Goal: Information Seeking & Learning: Learn about a topic

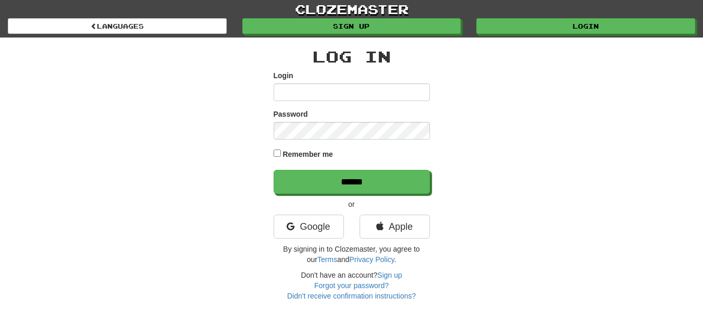
click at [282, 95] on input "Login" at bounding box center [352, 92] width 156 height 18
type input "*********"
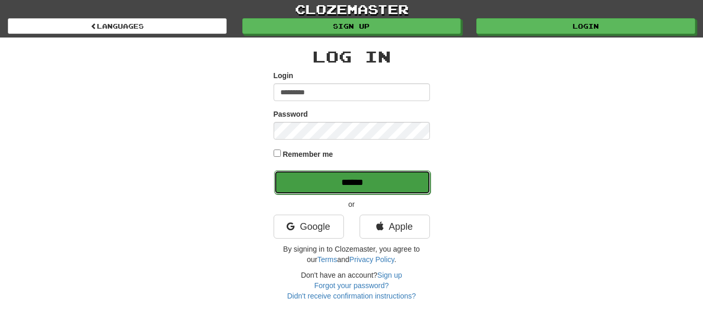
click at [413, 185] on input "******" at bounding box center [352, 183] width 156 height 24
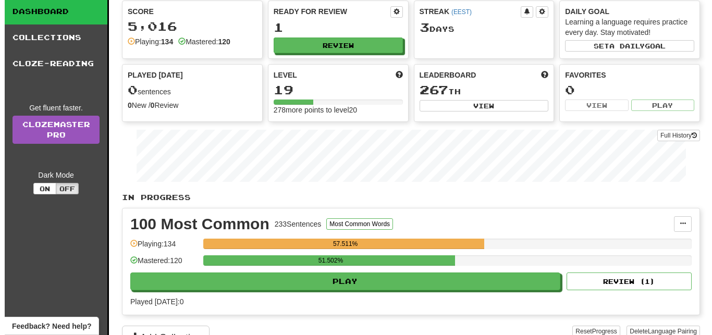
scroll to position [53, 0]
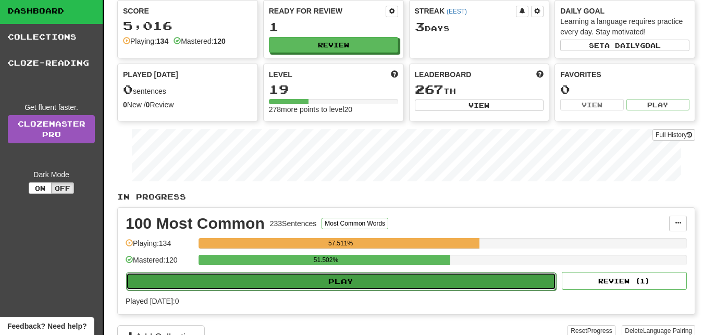
click at [418, 277] on button "Play" at bounding box center [341, 282] width 430 height 18
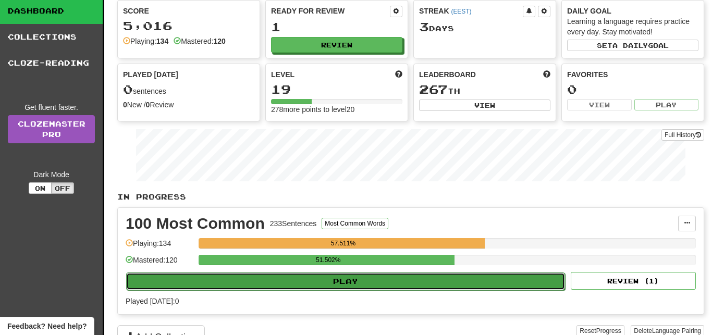
select select "**"
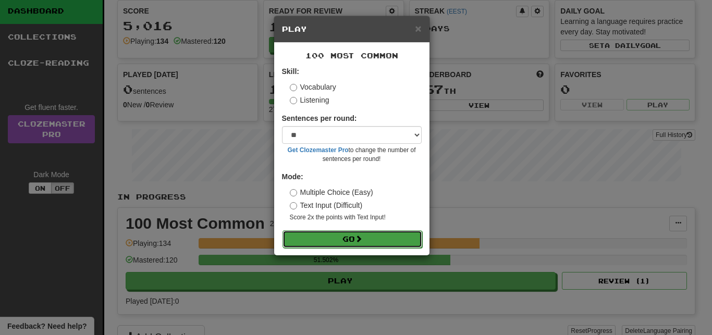
click at [395, 237] on button "Go" at bounding box center [353, 239] width 140 height 18
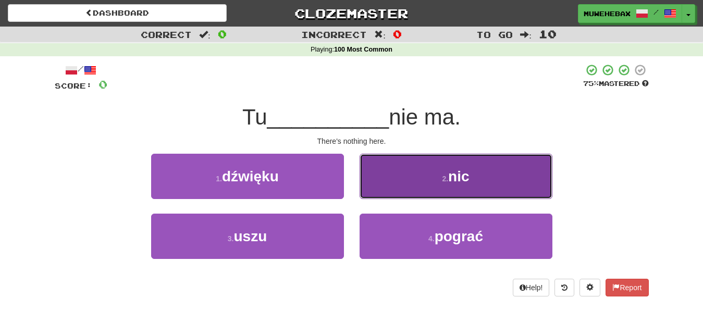
click at [392, 180] on button "2 . nic" at bounding box center [456, 176] width 193 height 45
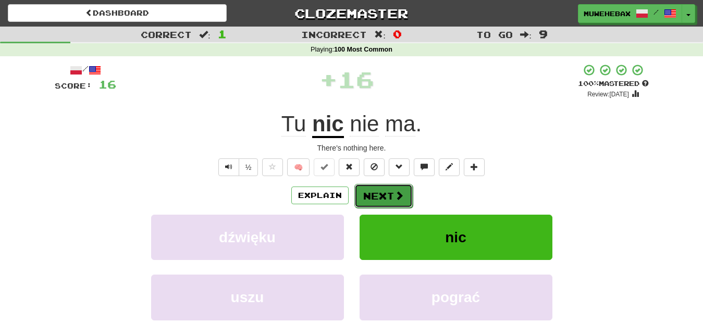
click at [380, 187] on button "Next" at bounding box center [384, 196] width 58 height 24
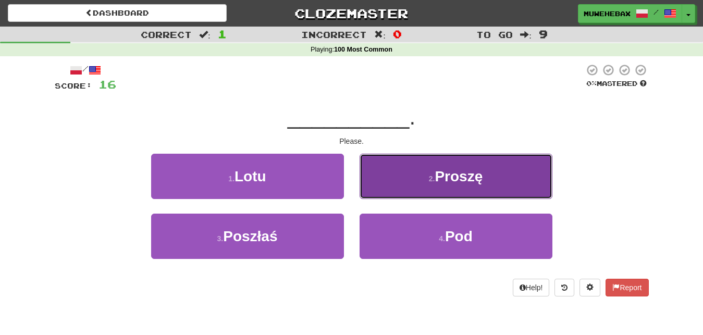
click at [386, 177] on button "2 . Proszę" at bounding box center [456, 176] width 193 height 45
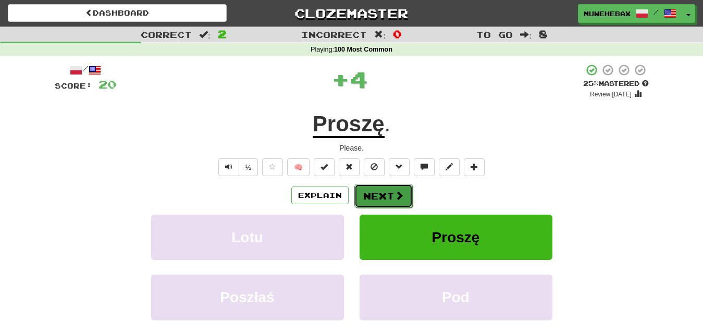
click at [381, 186] on button "Next" at bounding box center [384, 196] width 58 height 24
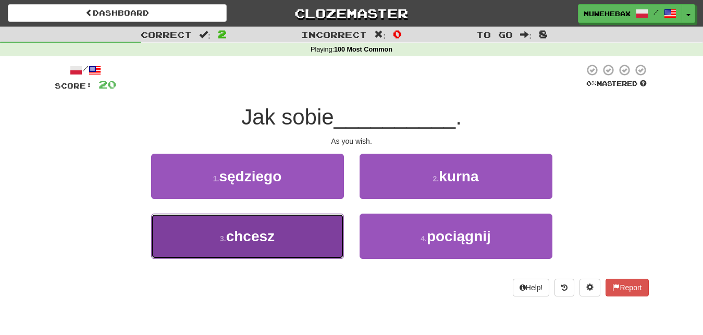
click at [323, 225] on button "3 . chcesz" at bounding box center [247, 236] width 193 height 45
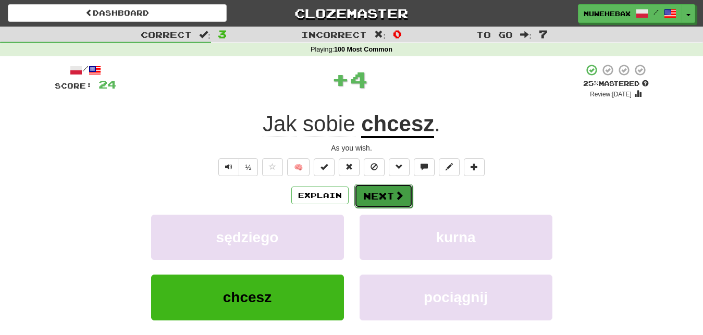
click at [381, 185] on button "Next" at bounding box center [384, 196] width 58 height 24
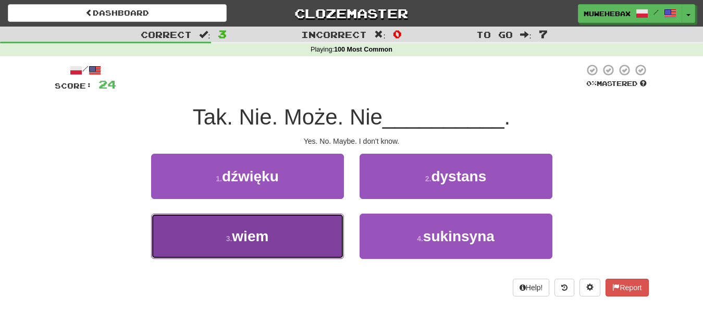
click at [309, 235] on button "3 . wiem" at bounding box center [247, 236] width 193 height 45
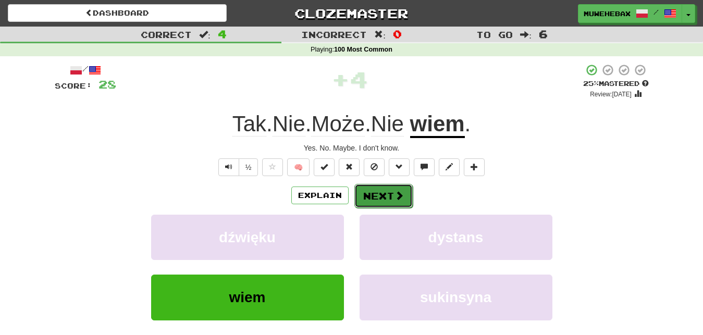
click at [379, 188] on button "Next" at bounding box center [384, 196] width 58 height 24
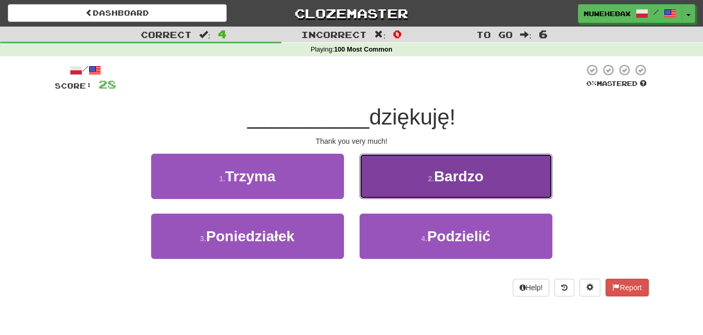
click at [383, 179] on button "2 . Bardzo" at bounding box center [456, 176] width 193 height 45
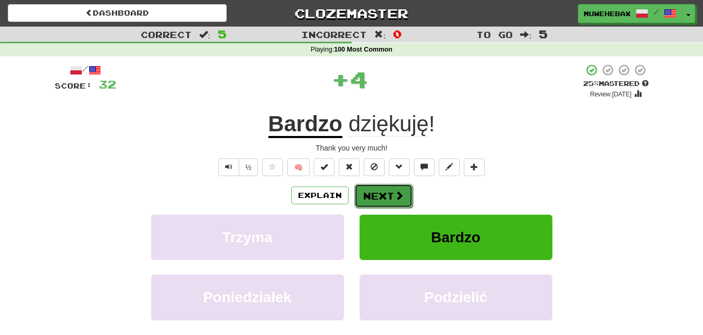
click at [380, 185] on button "Next" at bounding box center [384, 196] width 58 height 24
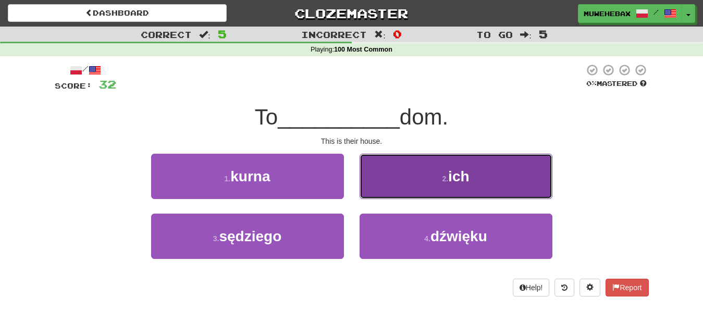
click at [387, 181] on button "2 . ich" at bounding box center [456, 176] width 193 height 45
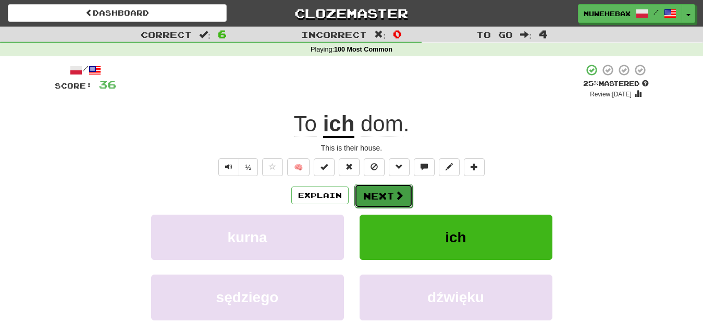
click at [380, 187] on button "Next" at bounding box center [384, 196] width 58 height 24
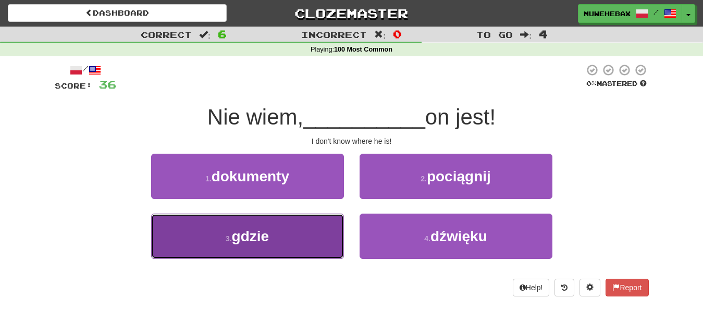
click at [330, 228] on button "3 . gdzie" at bounding box center [247, 236] width 193 height 45
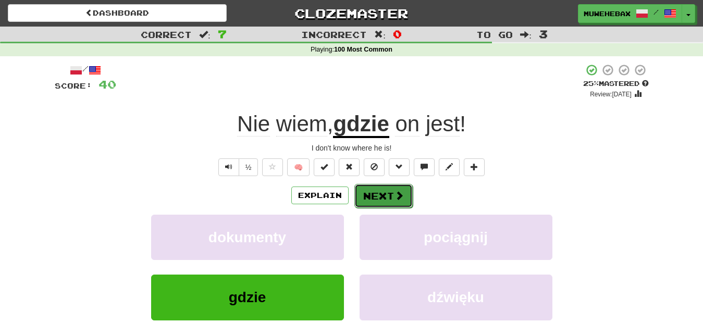
click at [382, 187] on button "Next" at bounding box center [384, 196] width 58 height 24
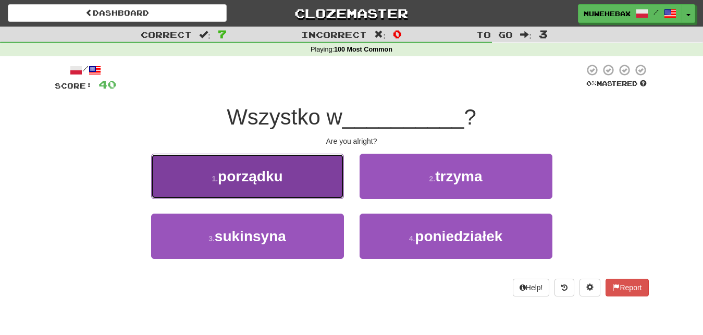
click at [312, 179] on button "1 . porządku" at bounding box center [247, 176] width 193 height 45
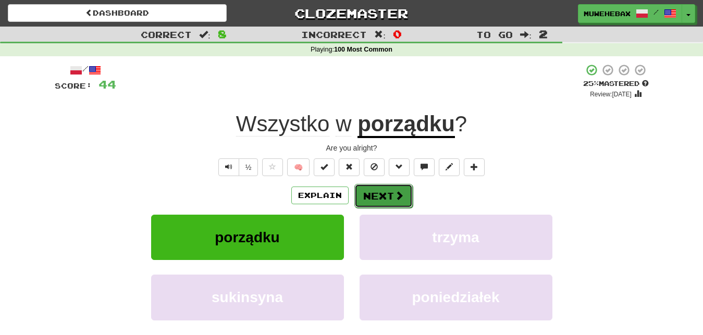
click at [378, 188] on button "Next" at bounding box center [384, 196] width 58 height 24
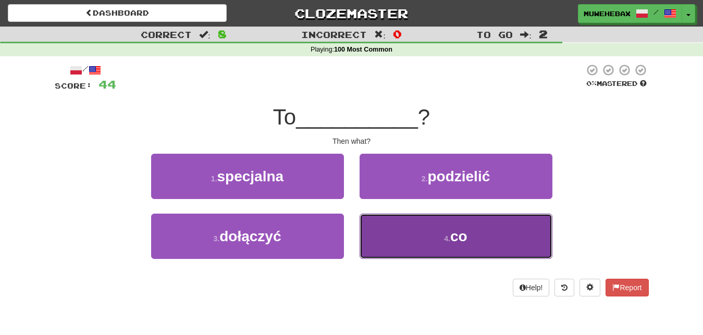
click at [390, 230] on button "4 . co" at bounding box center [456, 236] width 193 height 45
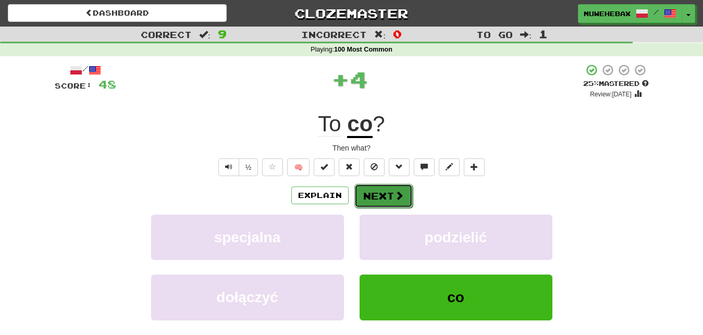
click at [379, 186] on button "Next" at bounding box center [384, 196] width 58 height 24
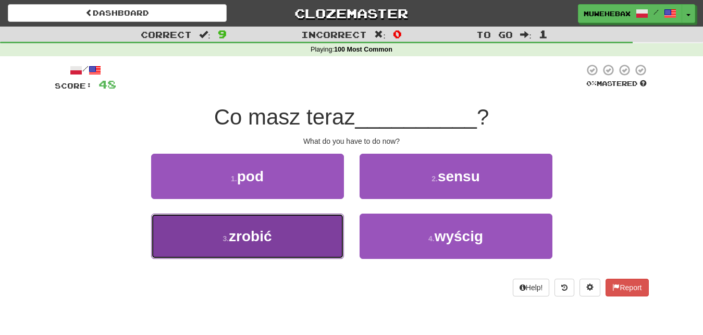
click at [308, 236] on button "3 . zrobić" at bounding box center [247, 236] width 193 height 45
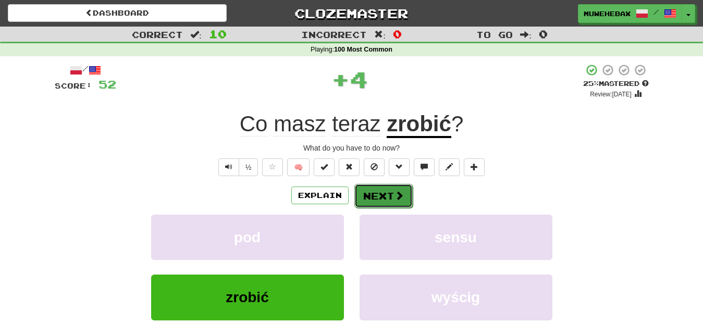
click at [380, 187] on button "Next" at bounding box center [384, 196] width 58 height 24
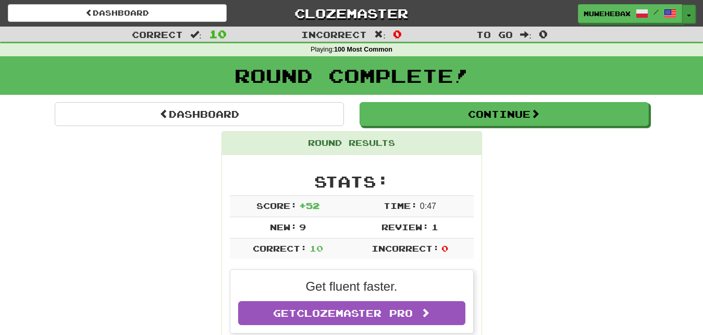
click at [693, 16] on button "Toggle Dropdown" at bounding box center [690, 14] width 14 height 19
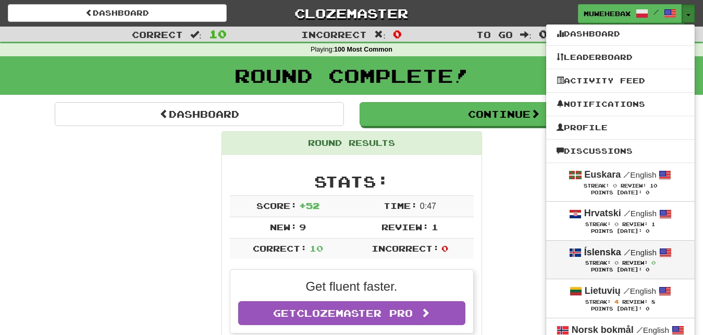
scroll to position [53, 0]
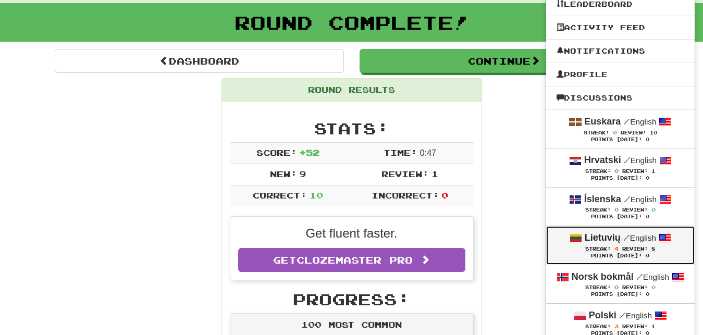
click at [557, 247] on div "Streak: 4 Review: 8" at bounding box center [621, 249] width 128 height 8
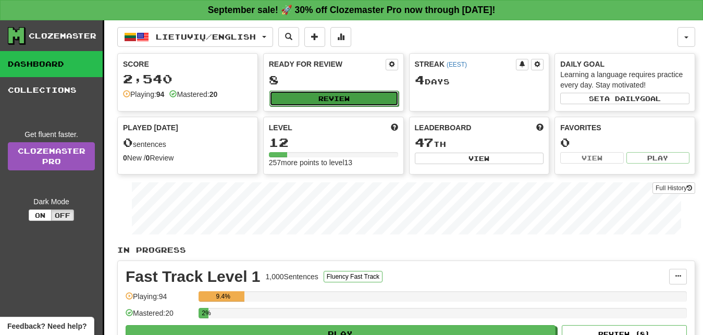
click at [368, 97] on button "Review" at bounding box center [334, 99] width 129 height 16
select select "**"
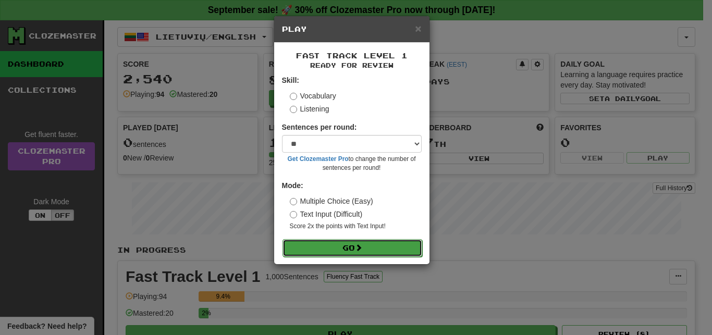
click at [402, 244] on button "Go" at bounding box center [353, 248] width 140 height 18
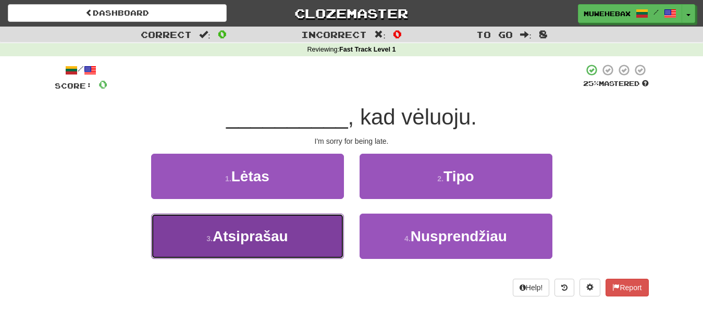
click at [317, 233] on button "3 . Atsiprašau" at bounding box center [247, 236] width 193 height 45
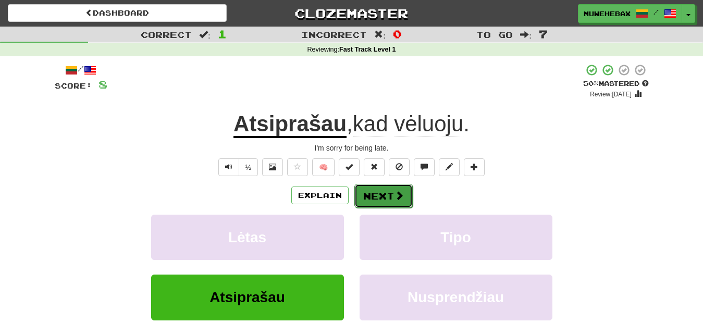
click at [381, 187] on button "Next" at bounding box center [384, 196] width 58 height 24
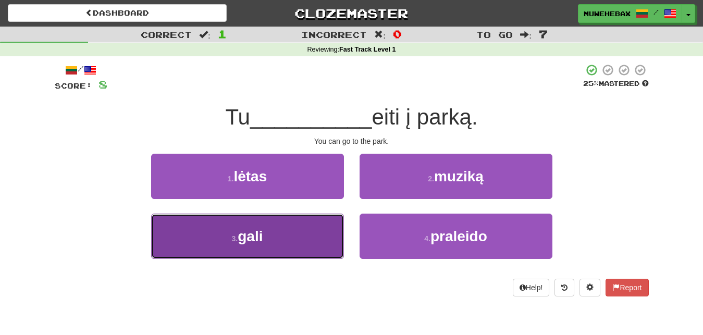
click at [327, 228] on button "3 . gali" at bounding box center [247, 236] width 193 height 45
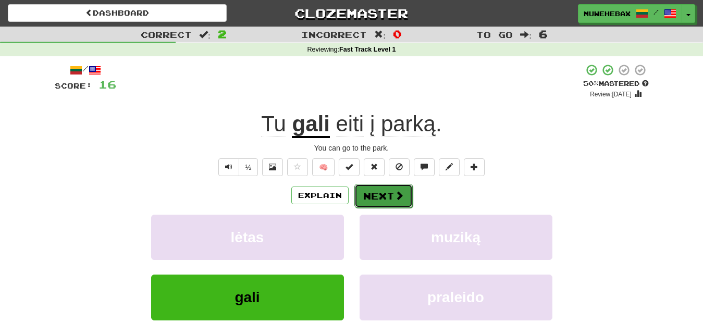
click at [379, 188] on button "Next" at bounding box center [384, 196] width 58 height 24
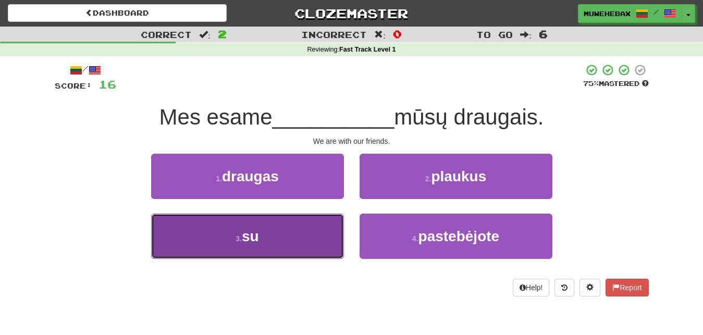
click at [325, 228] on button "3 . su" at bounding box center [247, 236] width 193 height 45
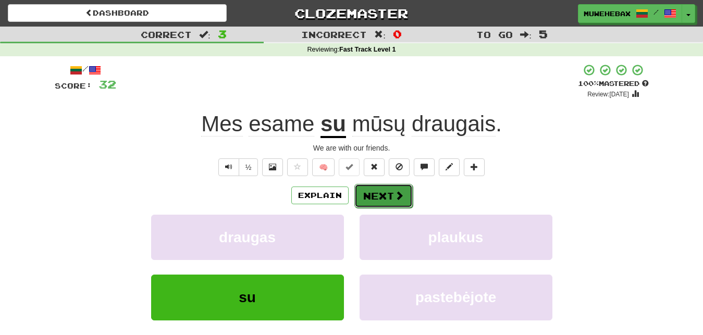
click at [381, 187] on button "Next" at bounding box center [384, 196] width 58 height 24
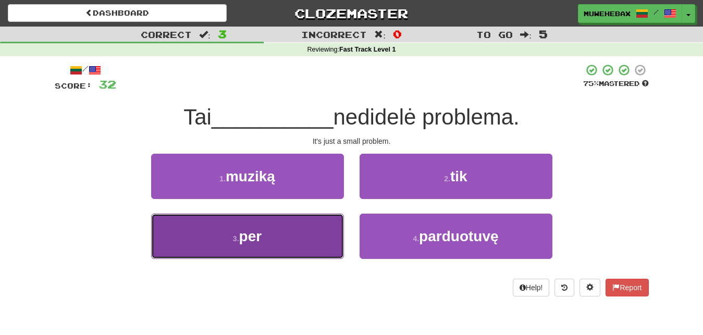
click at [333, 229] on button "3 . per" at bounding box center [247, 236] width 193 height 45
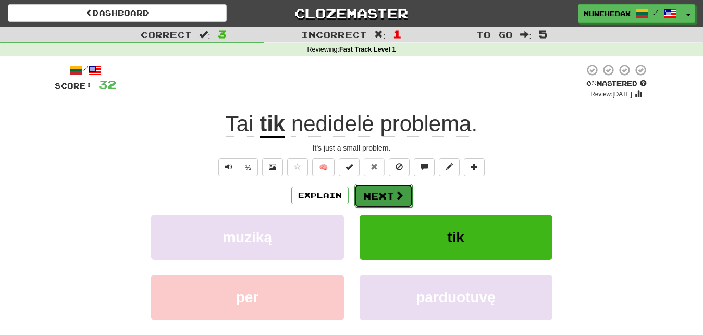
click at [379, 186] on button "Next" at bounding box center [384, 196] width 58 height 24
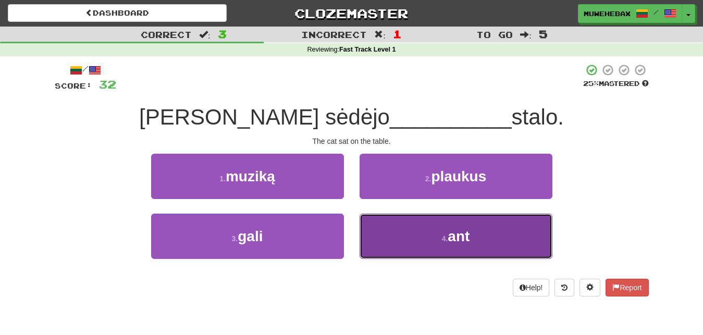
click at [406, 233] on button "4 . ant" at bounding box center [456, 236] width 193 height 45
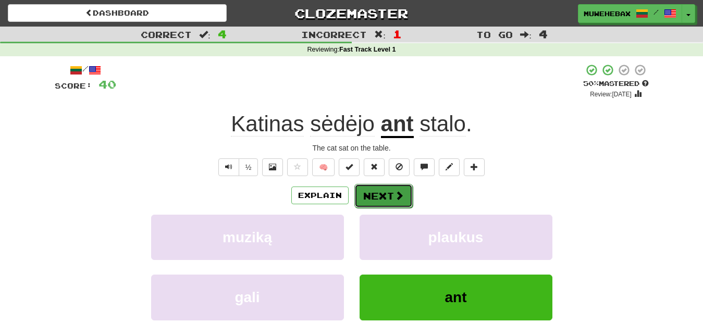
click at [381, 186] on button "Next" at bounding box center [384, 196] width 58 height 24
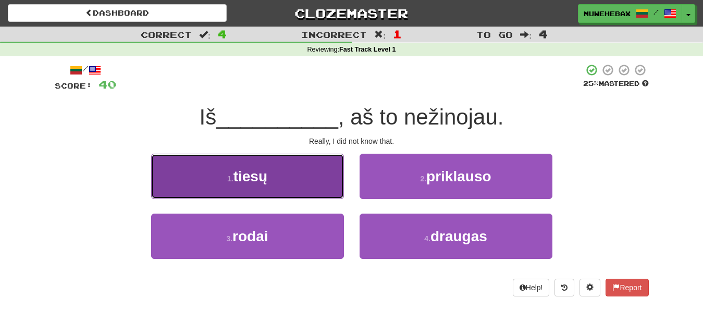
click at [332, 178] on button "1 . tiesų" at bounding box center [247, 176] width 193 height 45
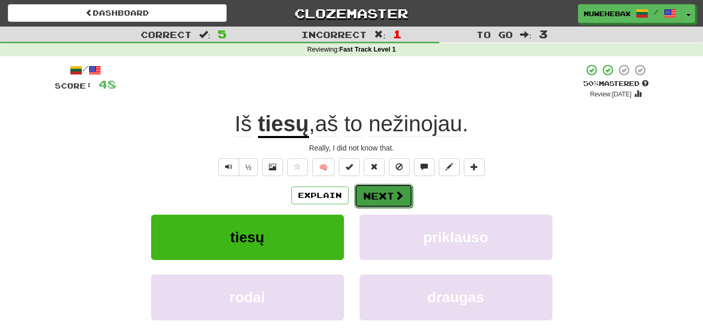
click at [381, 186] on button "Next" at bounding box center [384, 196] width 58 height 24
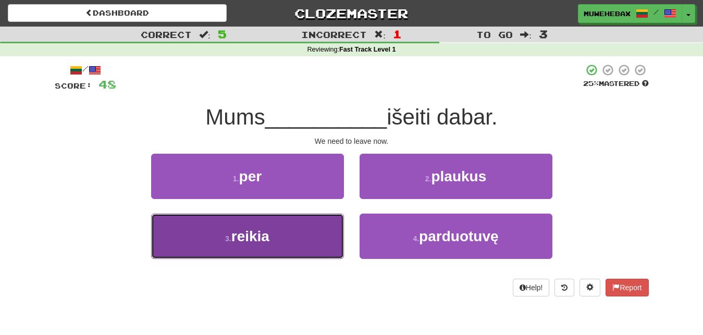
click at [319, 230] on button "3 . reikia" at bounding box center [247, 236] width 193 height 45
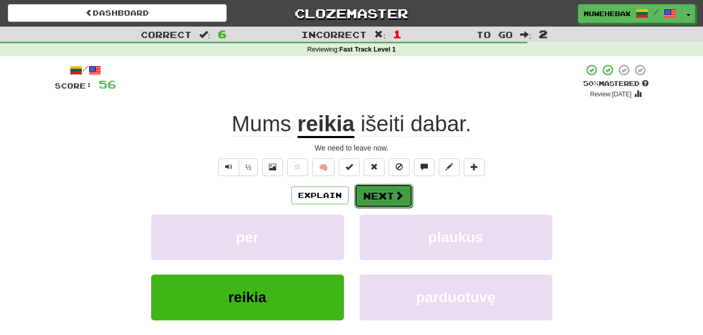
click at [379, 187] on button "Next" at bounding box center [384, 196] width 58 height 24
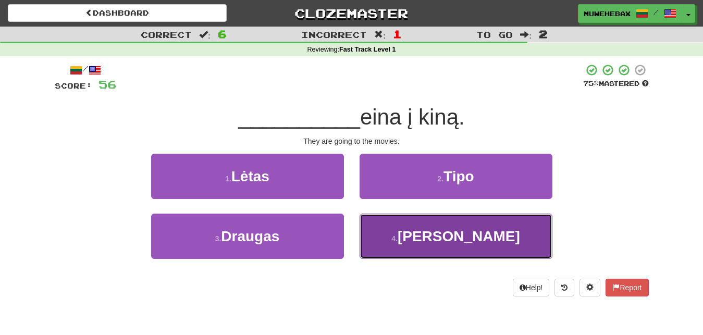
click at [405, 231] on button "4 . Jie" at bounding box center [456, 236] width 193 height 45
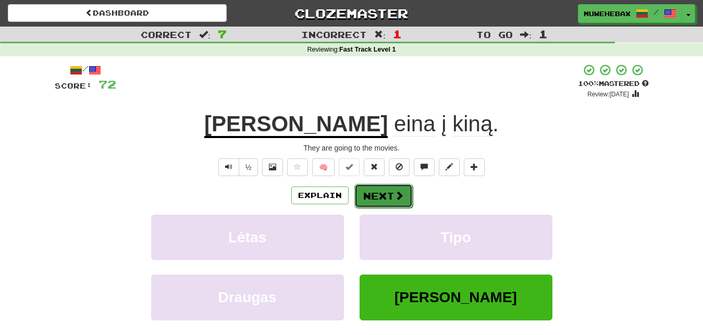
click at [381, 186] on button "Next" at bounding box center [384, 196] width 58 height 24
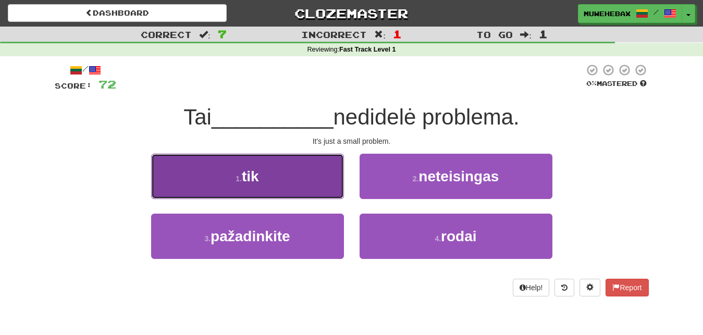
click at [324, 174] on button "1 . tik" at bounding box center [247, 176] width 193 height 45
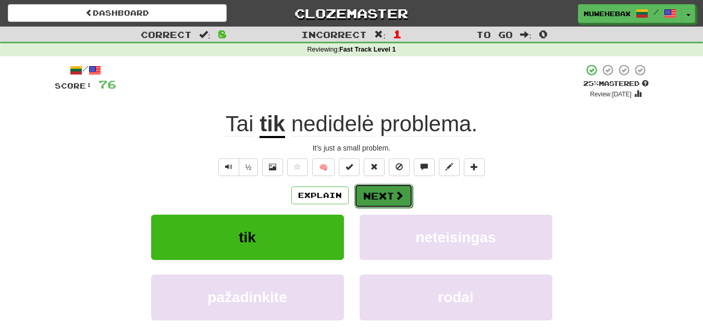
click at [380, 186] on button "Next" at bounding box center [384, 196] width 58 height 24
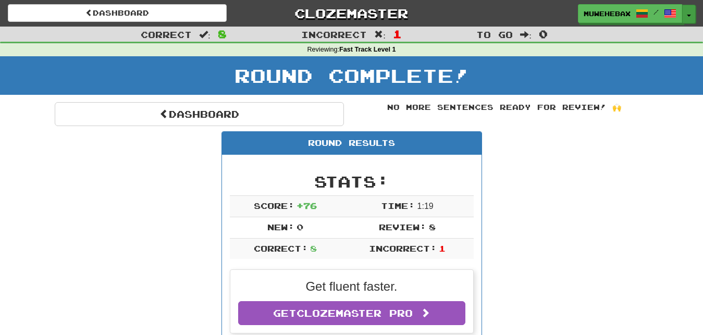
click at [690, 11] on button "Toggle Dropdown" at bounding box center [690, 14] width 14 height 19
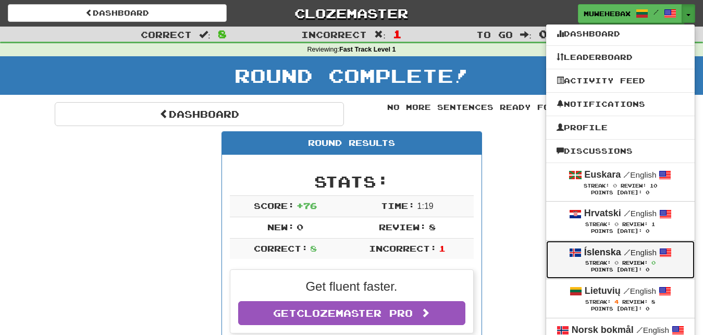
click at [558, 256] on div "Íslenska / English" at bounding box center [621, 253] width 128 height 14
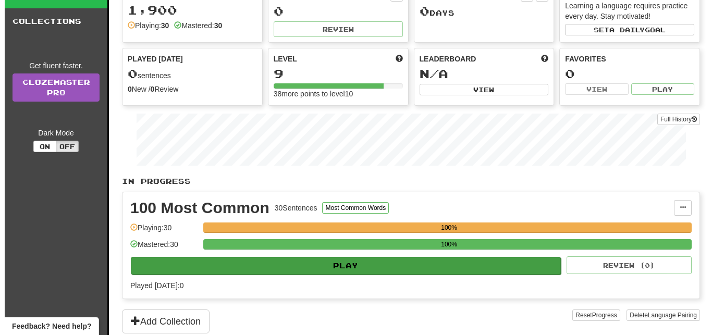
scroll to position [53, 0]
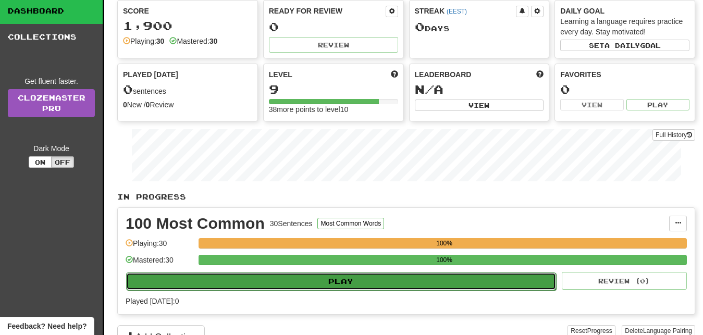
click at [473, 277] on button "Play" at bounding box center [341, 282] width 430 height 18
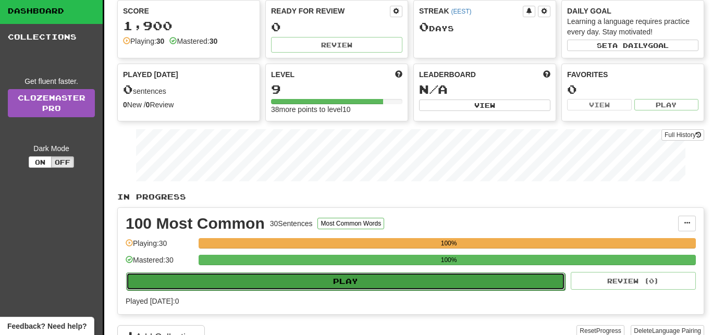
select select "**"
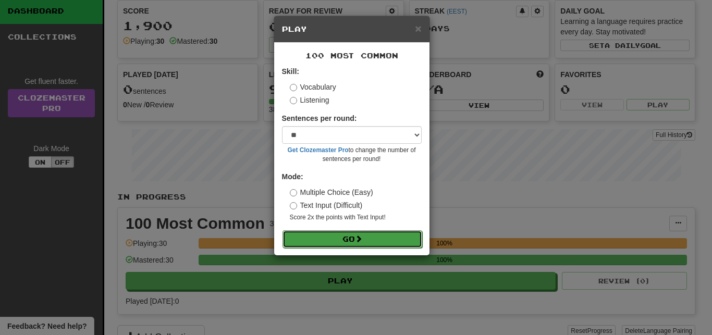
click at [403, 237] on button "Go" at bounding box center [353, 239] width 140 height 18
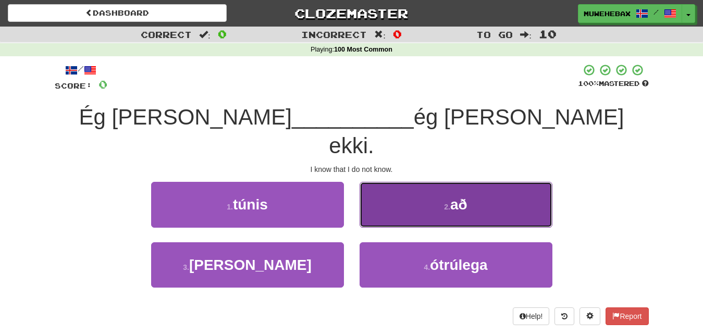
click at [413, 184] on button "2 . að" at bounding box center [456, 204] width 193 height 45
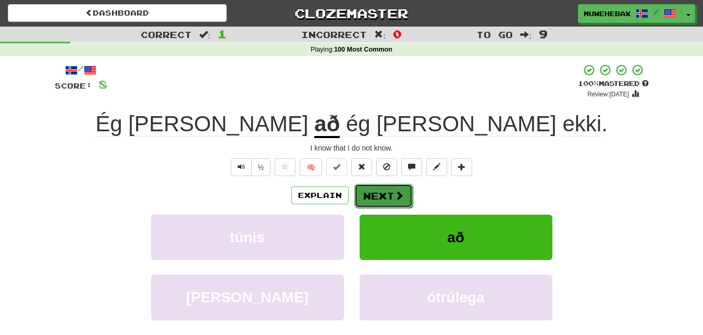
click at [379, 186] on button "Next" at bounding box center [384, 196] width 58 height 24
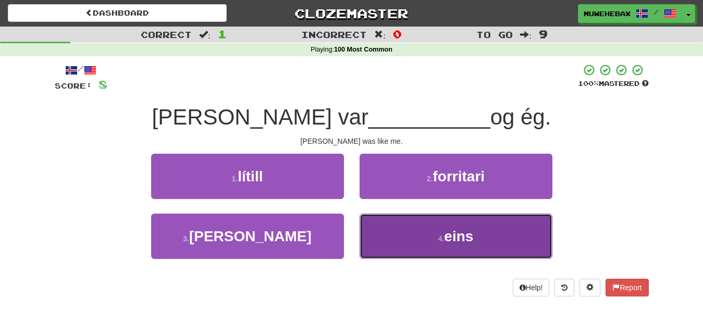
click at [398, 233] on button "4 . eins" at bounding box center [456, 236] width 193 height 45
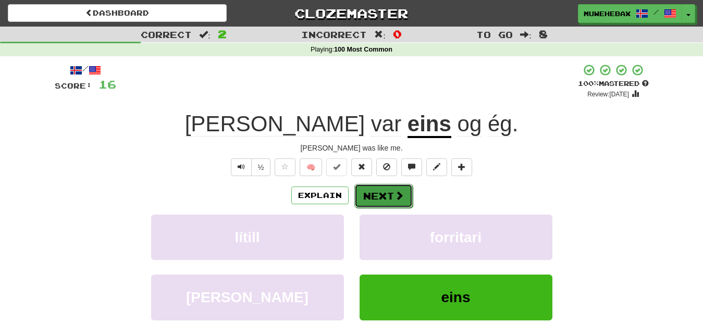
click at [380, 187] on button "Next" at bounding box center [384, 196] width 58 height 24
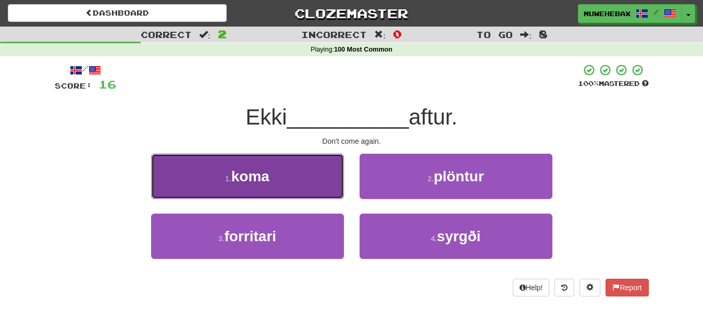
click at [321, 181] on button "1 . koma" at bounding box center [247, 176] width 193 height 45
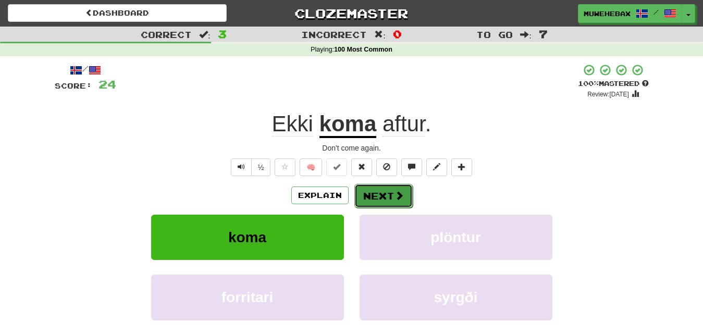
click at [380, 187] on button "Next" at bounding box center [384, 196] width 58 height 24
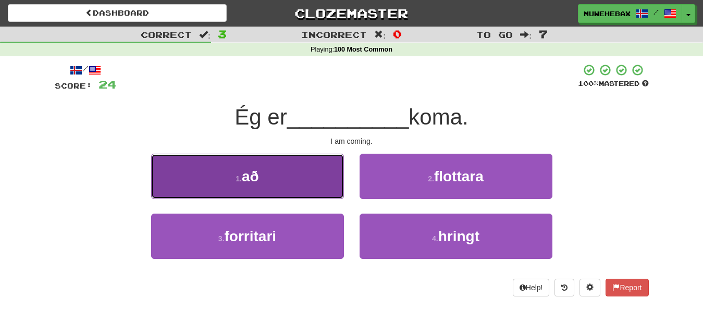
click at [330, 177] on button "1 . að" at bounding box center [247, 176] width 193 height 45
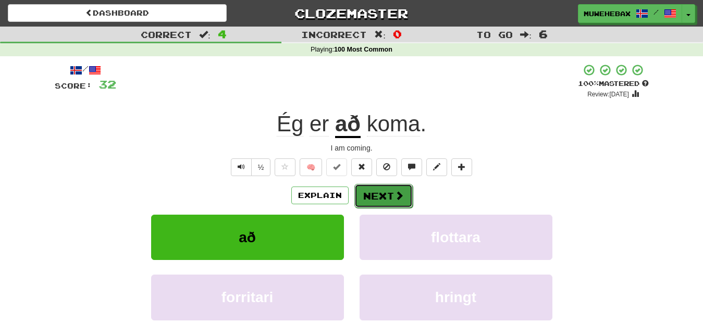
click at [379, 187] on button "Next" at bounding box center [384, 196] width 58 height 24
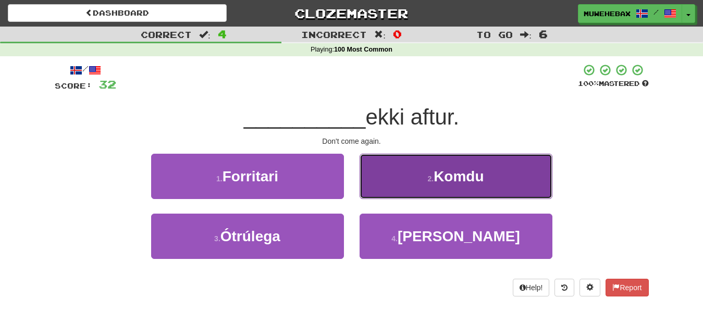
click at [399, 181] on button "2 . [GEOGRAPHIC_DATA]" at bounding box center [456, 176] width 193 height 45
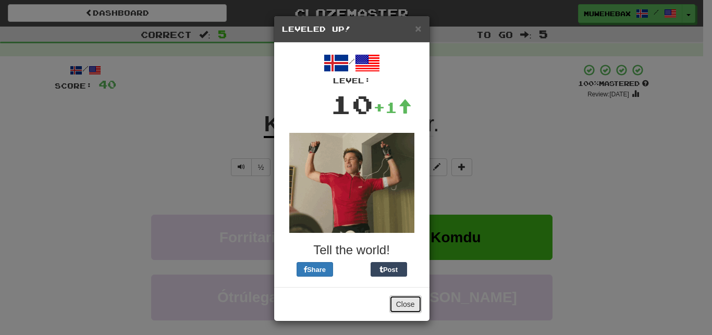
click at [403, 297] on button "Close" at bounding box center [406, 305] width 32 height 18
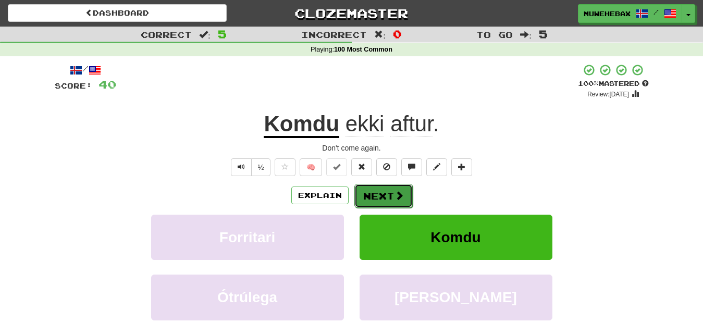
click at [380, 187] on button "Next" at bounding box center [384, 196] width 58 height 24
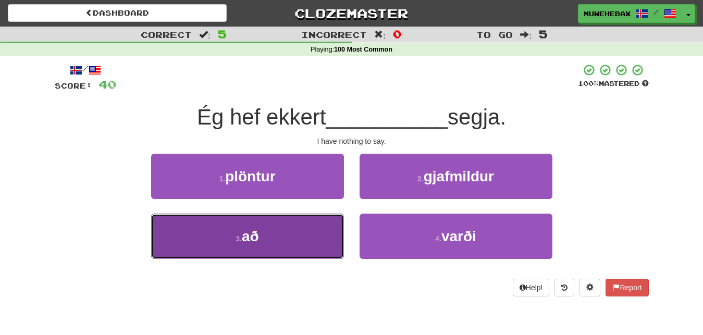
click at [320, 238] on button "3 . að" at bounding box center [247, 236] width 193 height 45
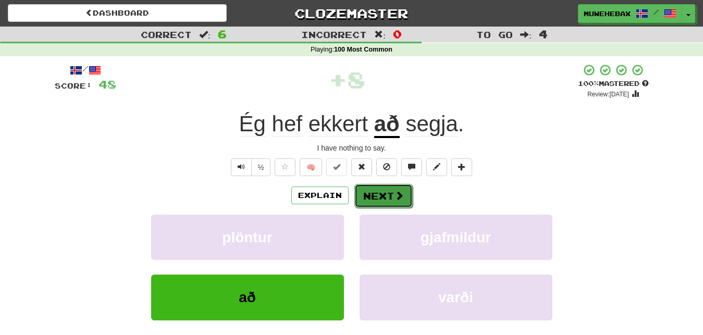
click at [382, 186] on button "Next" at bounding box center [384, 196] width 58 height 24
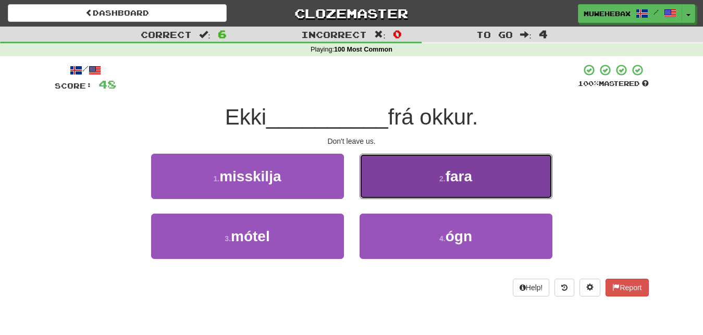
click at [404, 179] on button "2 . fara" at bounding box center [456, 176] width 193 height 45
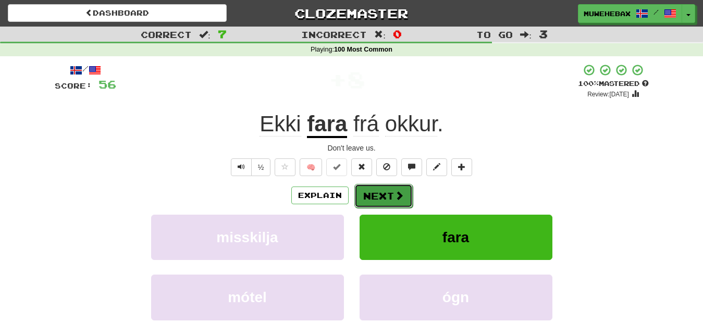
click at [379, 188] on button "Next" at bounding box center [384, 196] width 58 height 24
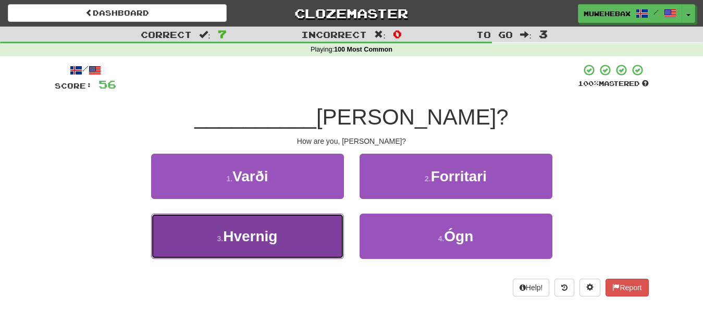
click at [327, 234] on button "3 . Hvernig" at bounding box center [247, 236] width 193 height 45
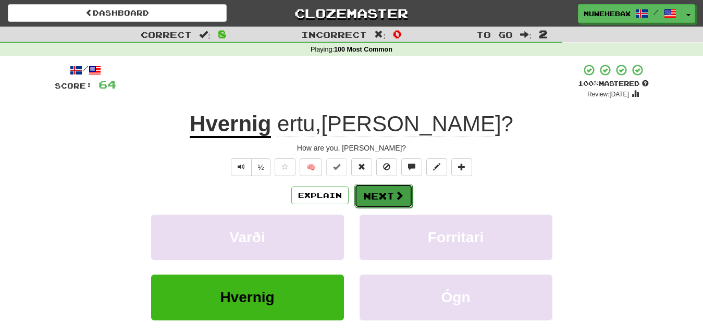
click at [382, 187] on button "Next" at bounding box center [384, 196] width 58 height 24
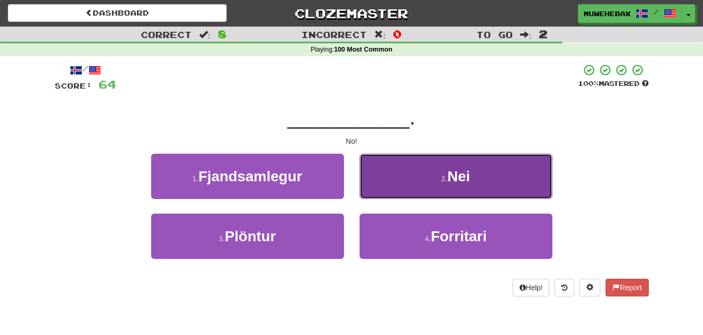
click at [404, 182] on button "2 . Nei" at bounding box center [456, 176] width 193 height 45
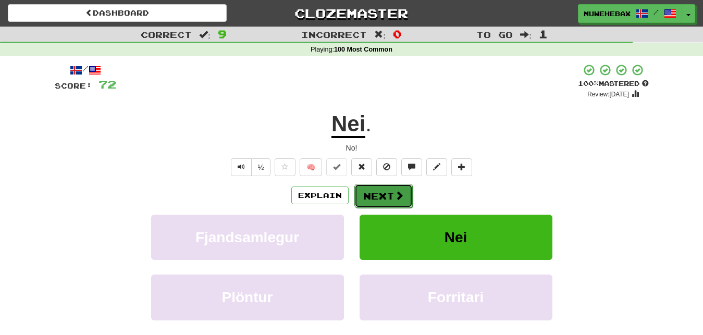
click at [380, 187] on button "Next" at bounding box center [384, 196] width 58 height 24
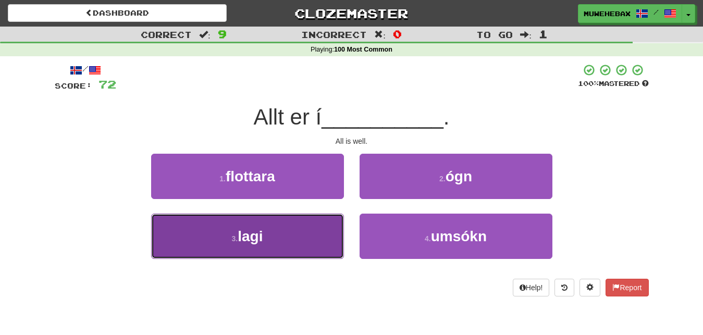
click at [318, 238] on button "3 . lagi" at bounding box center [247, 236] width 193 height 45
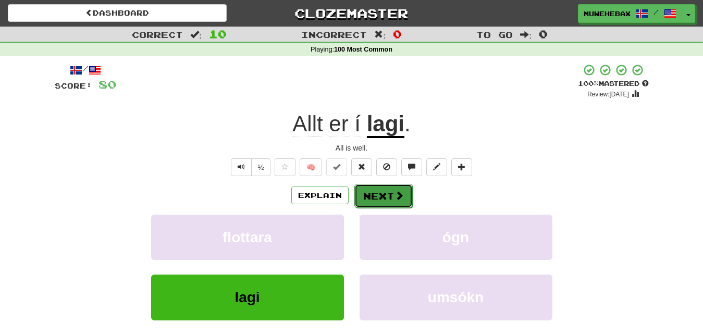
click at [380, 186] on button "Next" at bounding box center [384, 196] width 58 height 24
